Goal: Information Seeking & Learning: Check status

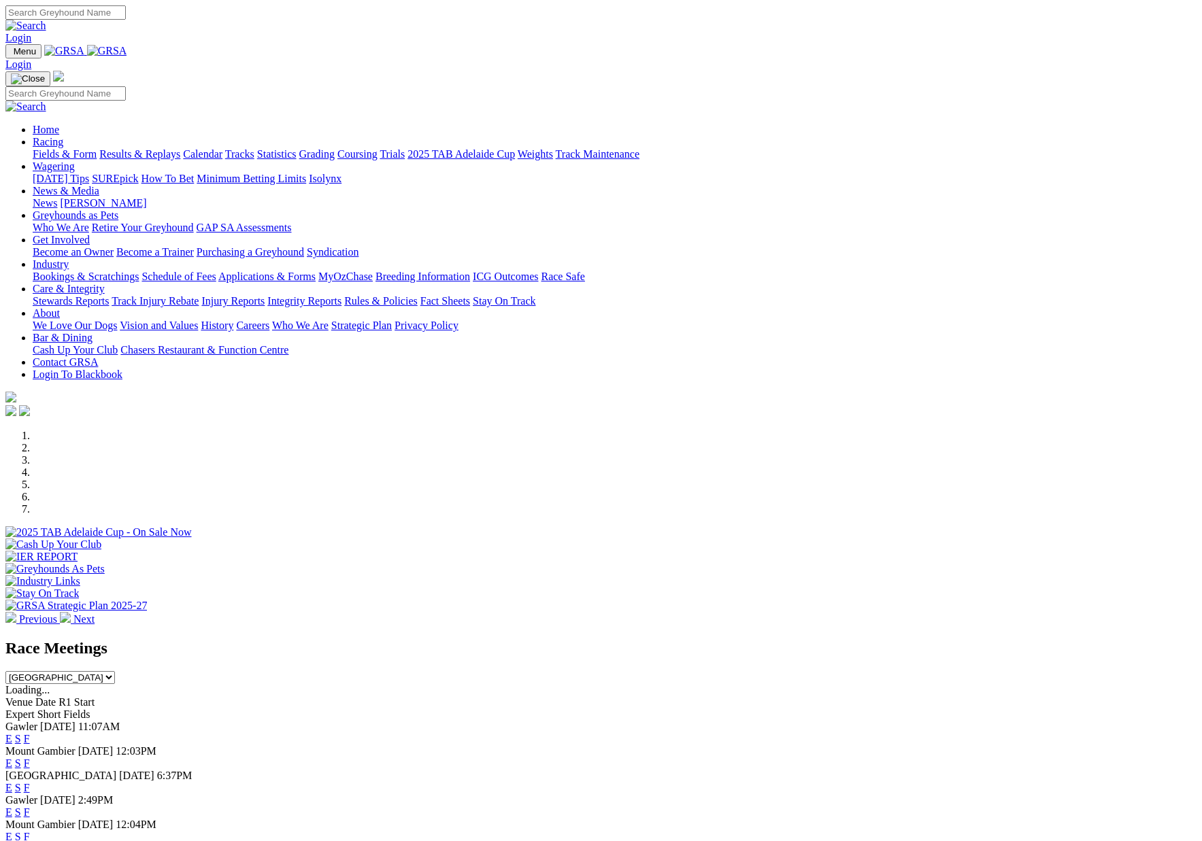
click at [127, 45] on link at bounding box center [107, 51] width 40 height 12
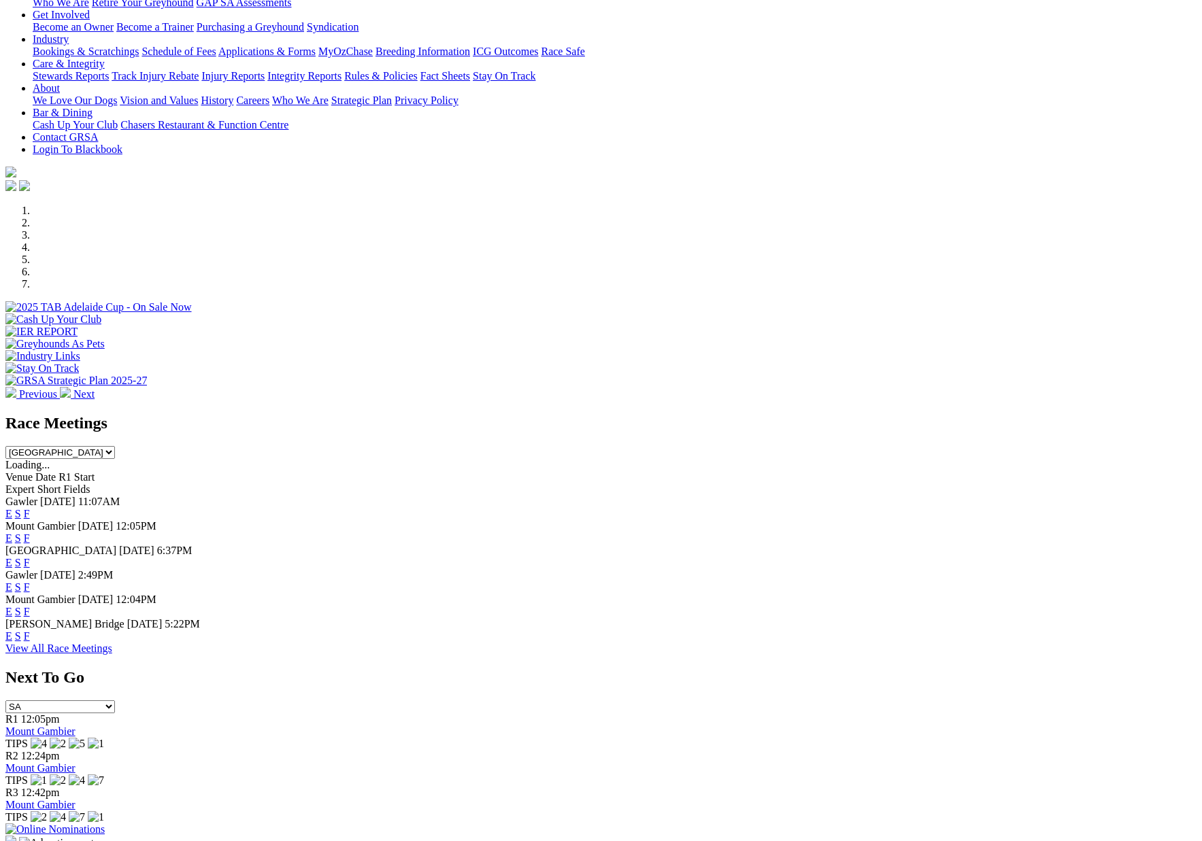
scroll to position [520, 0]
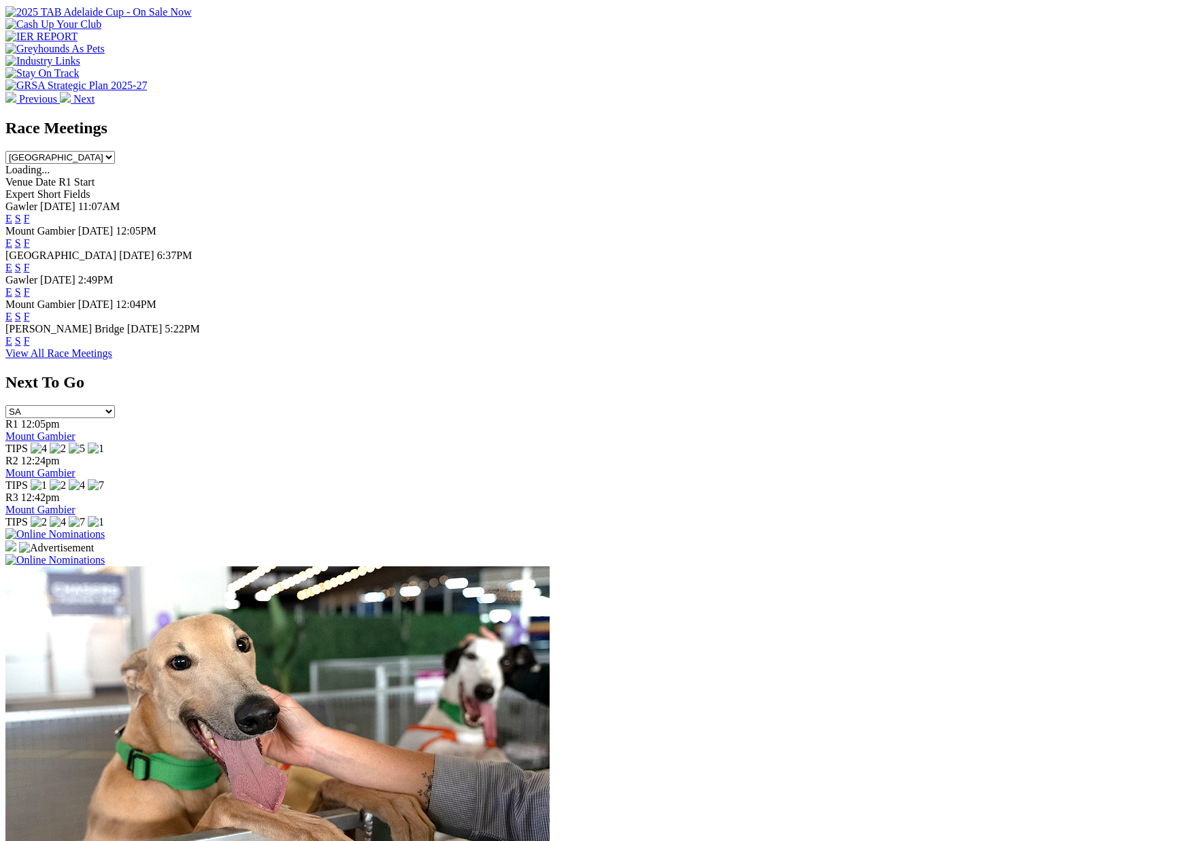
click at [30, 341] on link "F" at bounding box center [27, 341] width 6 height 12
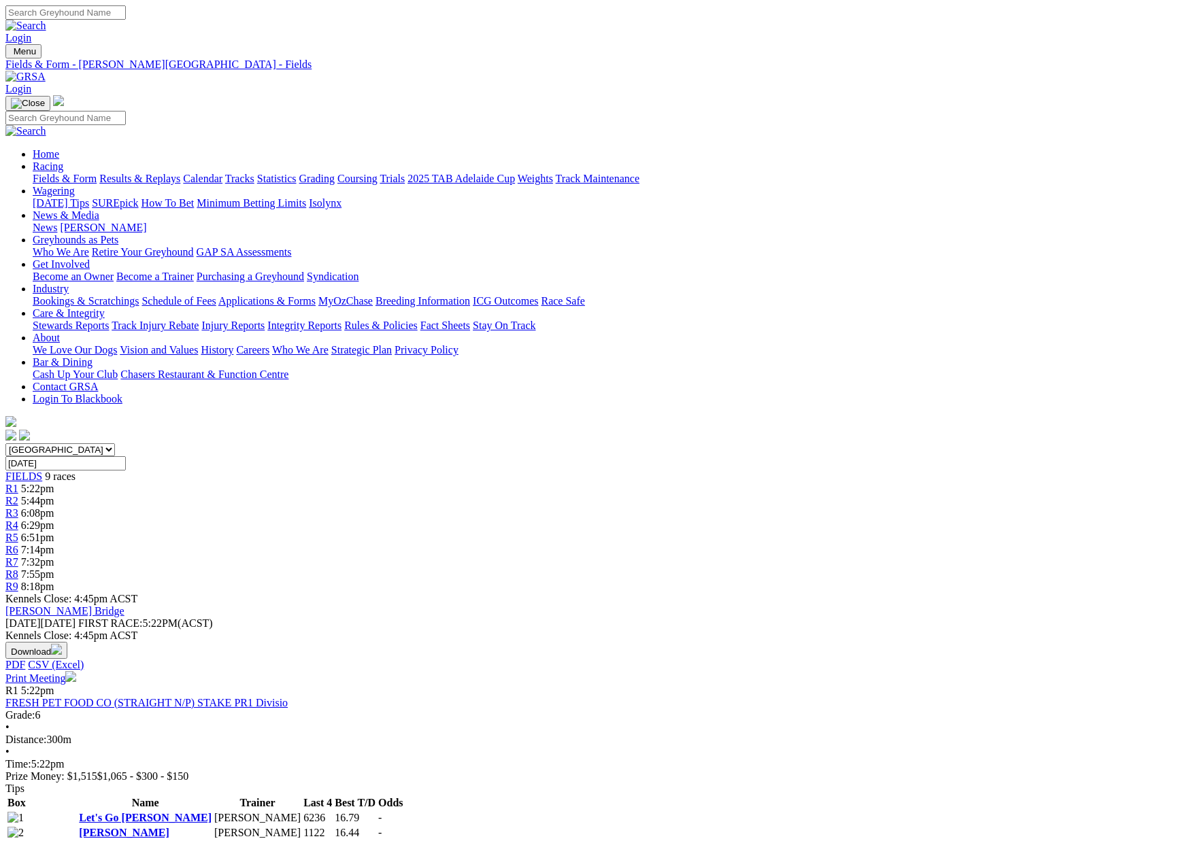
click at [180, 173] on link "Results & Replays" at bounding box center [139, 179] width 81 height 12
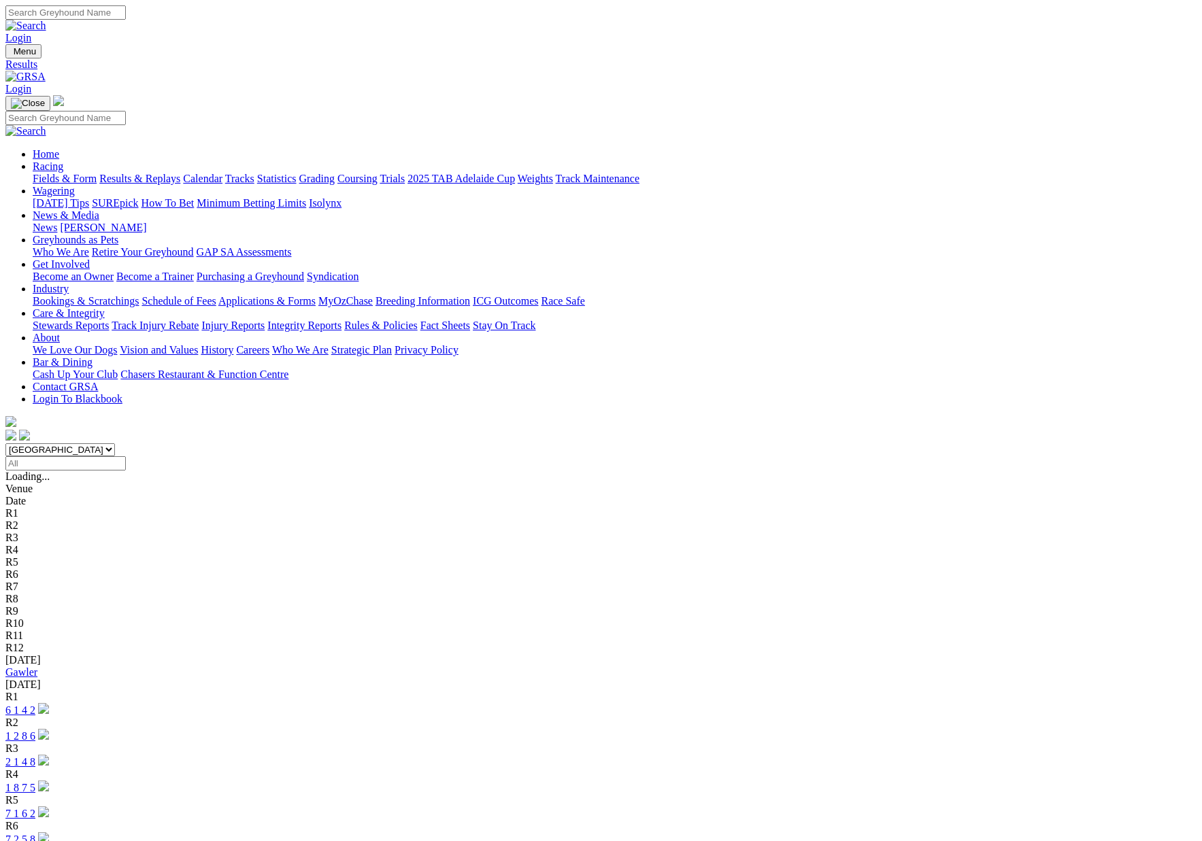
click at [37, 666] on link "Gawler" at bounding box center [21, 672] width 32 height 12
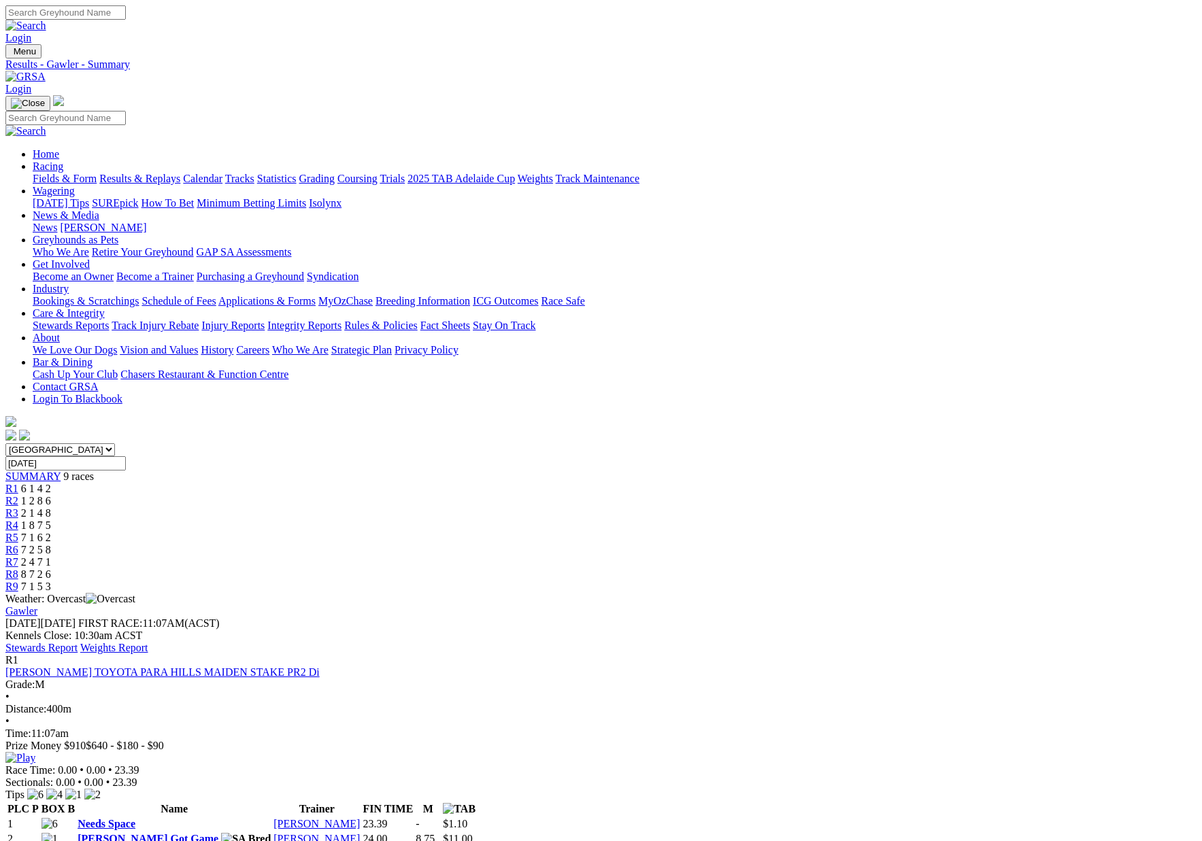
click at [78, 642] on link "Stewards Report" at bounding box center [41, 648] width 72 height 12
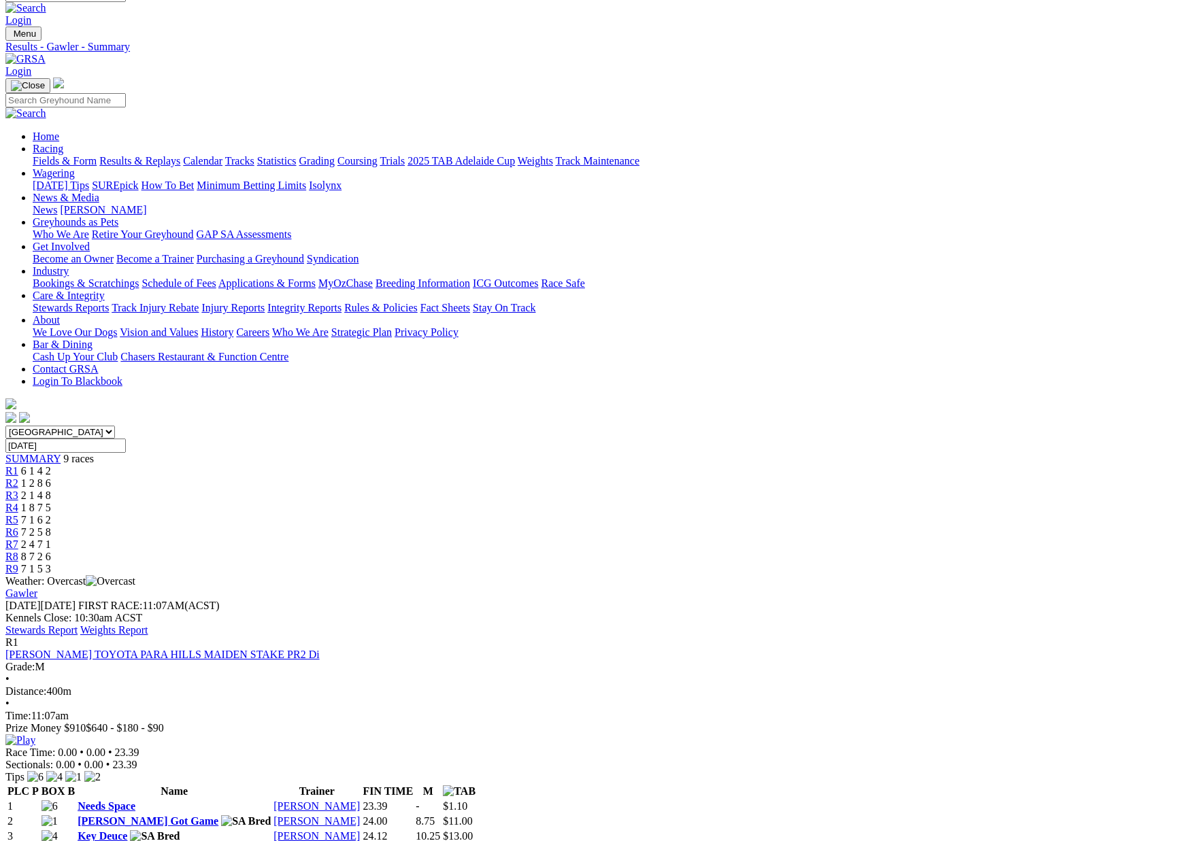
scroll to position [18, 0]
